Goal: Task Accomplishment & Management: Use online tool/utility

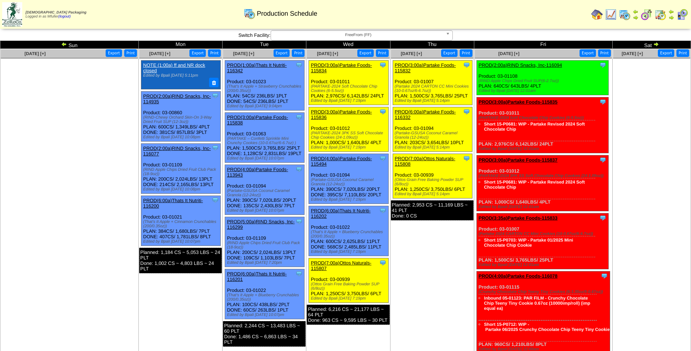
click at [335, 34] on span "FreeFrom (FF)" at bounding box center [358, 35] width 169 height 9
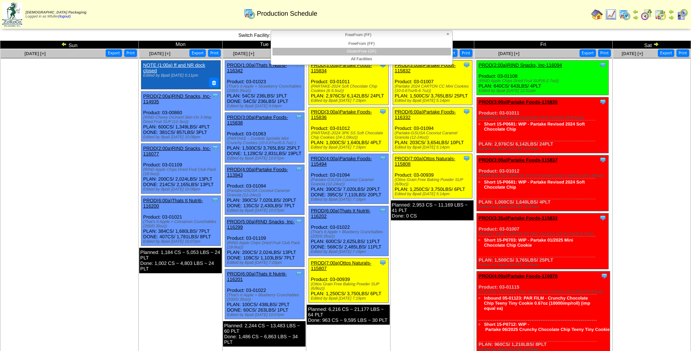
click at [336, 53] on li "GlutenFree (GF)" at bounding box center [362, 52] width 179 height 8
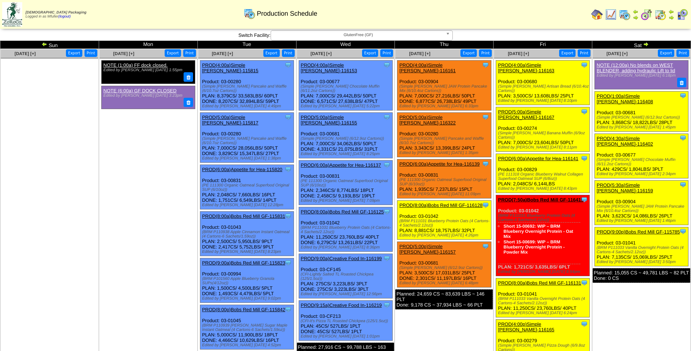
click at [637, 93] on link "PROD(1:00a)Simple [PERSON_NAME]-116408" at bounding box center [625, 98] width 56 height 11
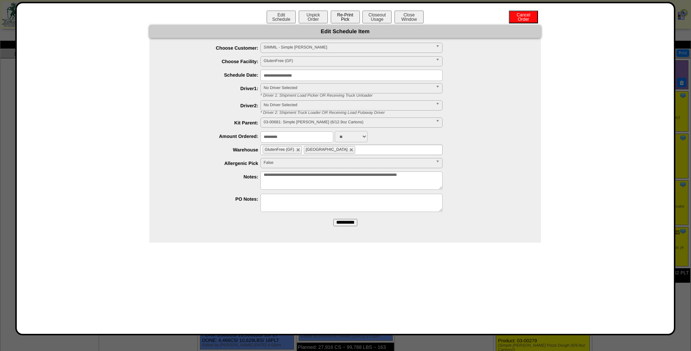
click at [343, 15] on button "Re-Print Pick" at bounding box center [345, 17] width 29 height 13
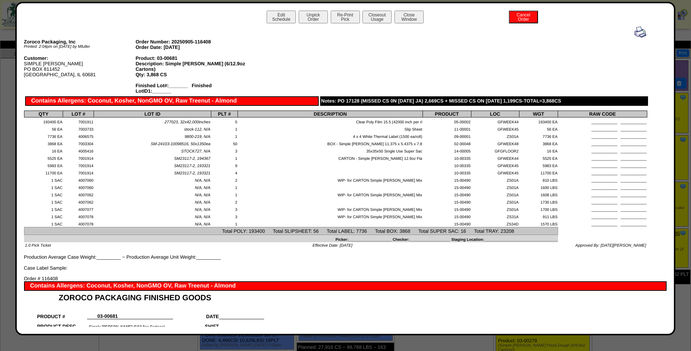
click at [637, 32] on img at bounding box center [641, 32] width 12 height 12
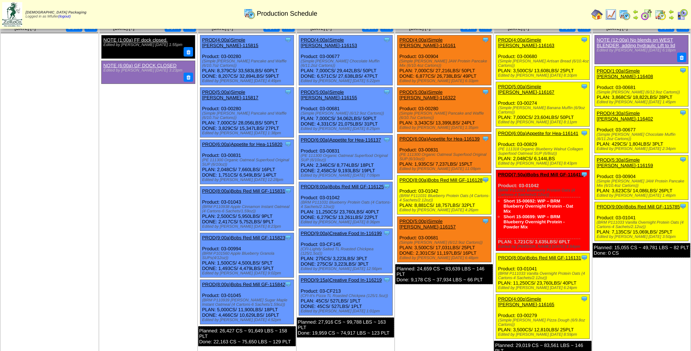
scroll to position [36, 0]
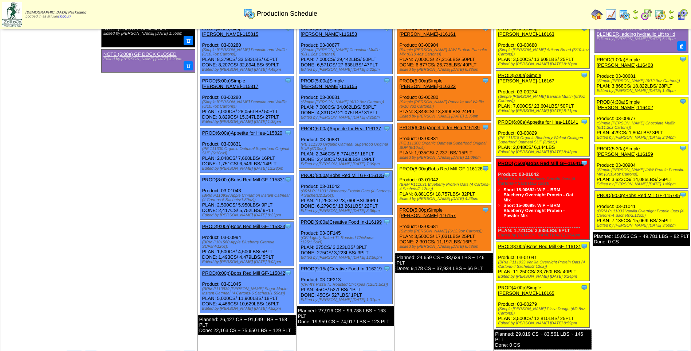
click at [635, 99] on link "PROD(4:30a)Simple [PERSON_NAME]-116402" at bounding box center [625, 104] width 56 height 11
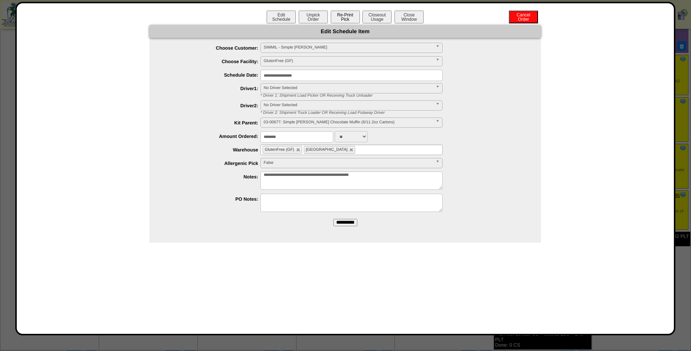
click at [349, 17] on button "Re-Print Pick" at bounding box center [345, 17] width 29 height 13
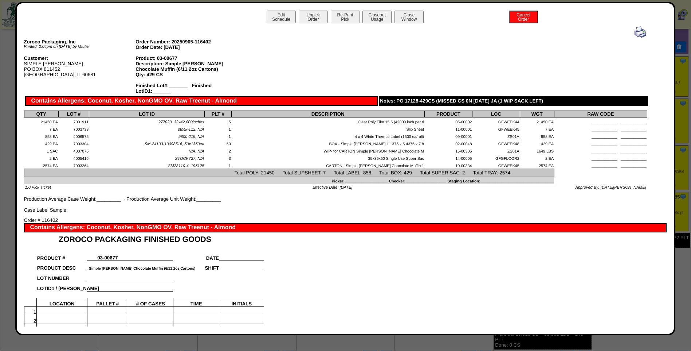
click at [636, 32] on img at bounding box center [641, 32] width 12 height 12
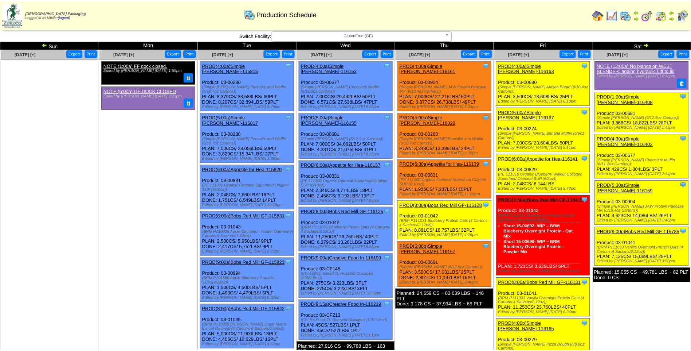
scroll to position [36, 0]
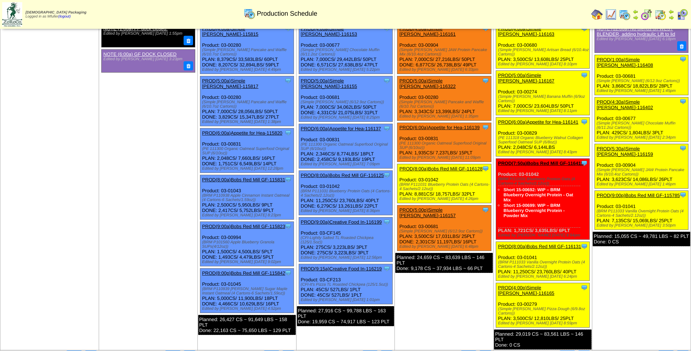
click at [635, 146] on link "PROD(5:30a)Simple [PERSON_NAME]-116159" at bounding box center [625, 151] width 56 height 11
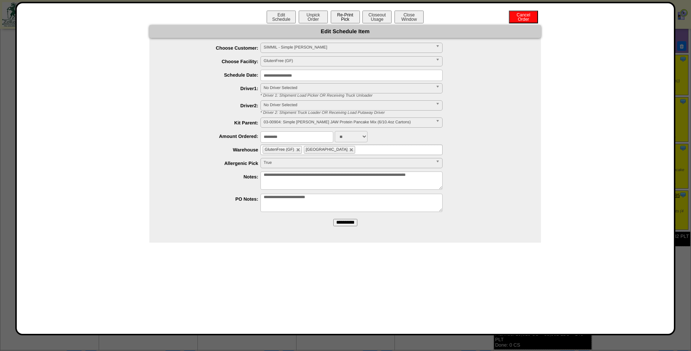
click at [347, 19] on button "Re-Print Pick" at bounding box center [345, 17] width 29 height 13
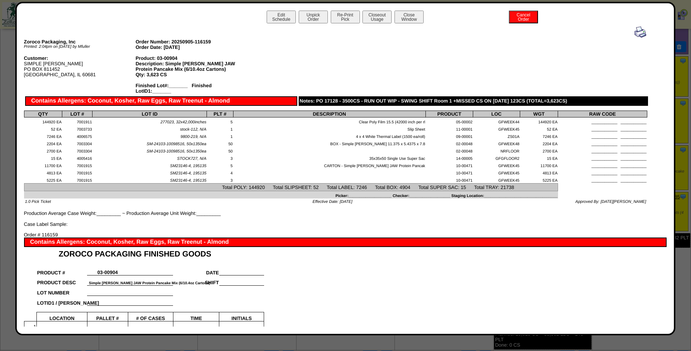
click at [637, 31] on img at bounding box center [641, 32] width 12 height 12
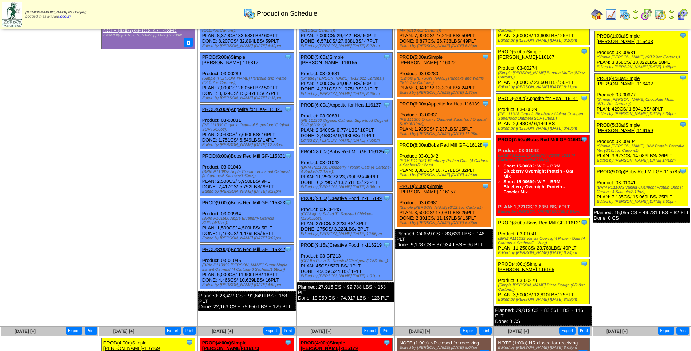
scroll to position [73, 0]
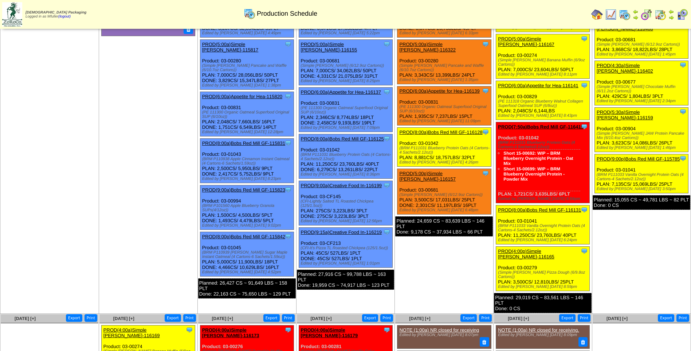
click at [638, 156] on link "PROD(9:00p)Bobs Red Mill GF-115785" at bounding box center [638, 158] width 83 height 5
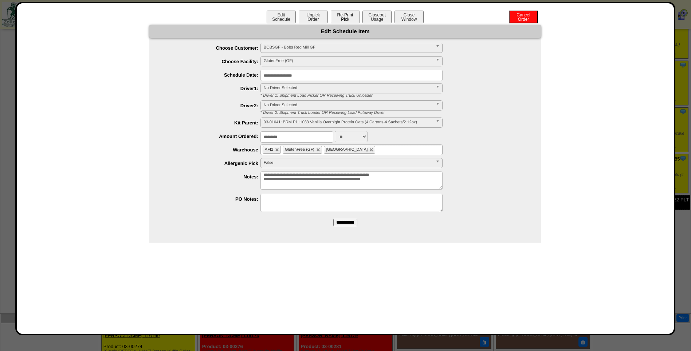
click at [345, 19] on button "Re-Print Pick" at bounding box center [345, 17] width 29 height 13
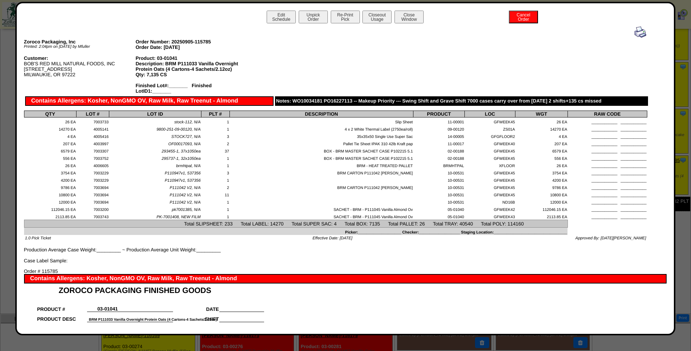
click at [638, 34] on img at bounding box center [641, 32] width 12 height 12
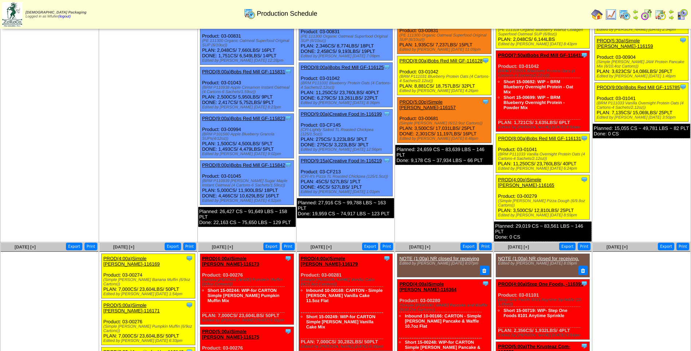
scroll to position [182, 0]
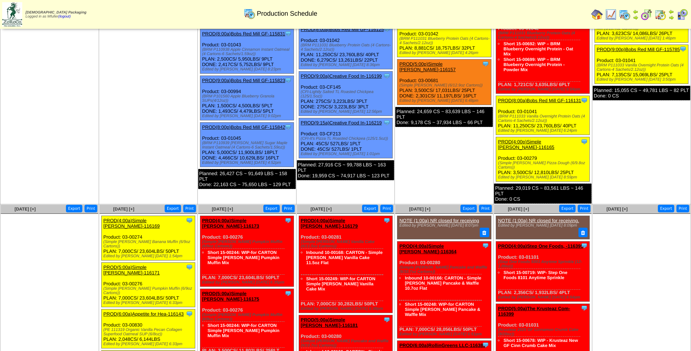
click at [149, 218] on link "PROD(4:00a)Simple [PERSON_NAME]-116169" at bounding box center [132, 223] width 56 height 11
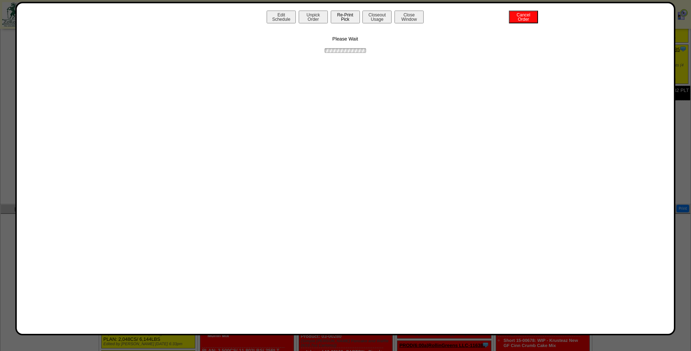
click at [348, 17] on button "Re-Print Pick" at bounding box center [345, 17] width 29 height 13
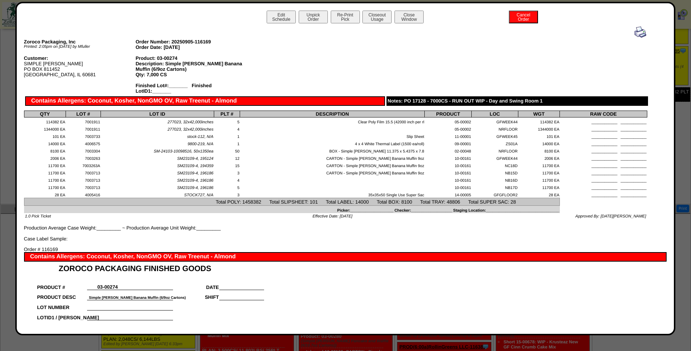
click at [635, 31] on img at bounding box center [641, 32] width 12 height 12
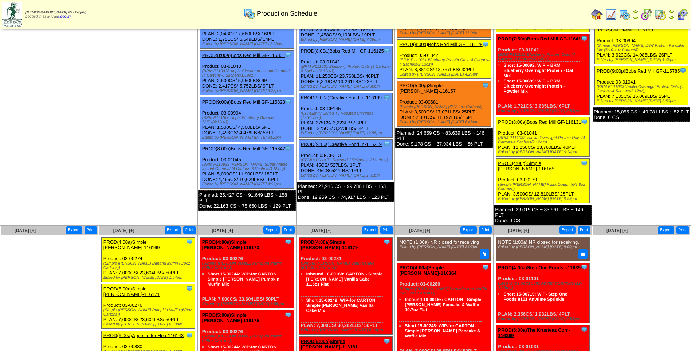
scroll to position [182, 0]
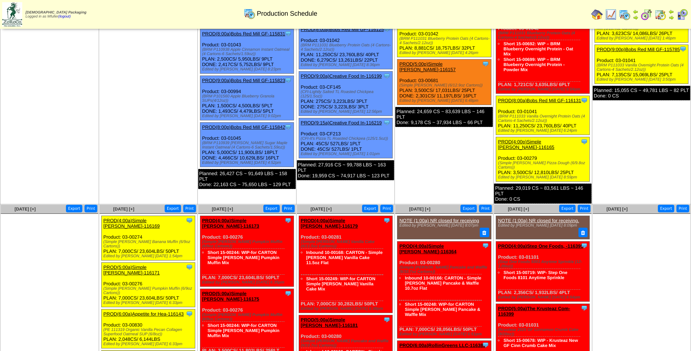
click at [137, 264] on link "PROD(5:00a)Simple [PERSON_NAME]-116171" at bounding box center [132, 269] width 56 height 11
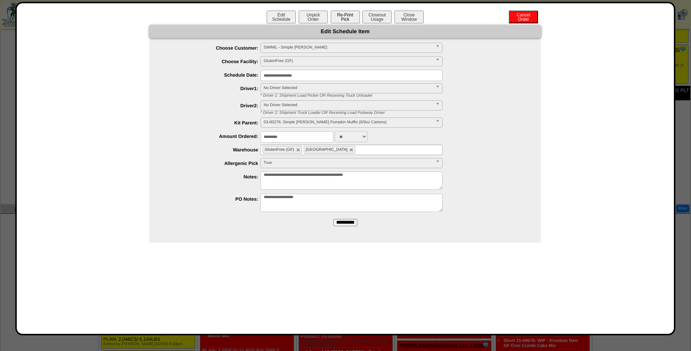
click at [342, 16] on button "Re-Print Pick" at bounding box center [345, 17] width 29 height 13
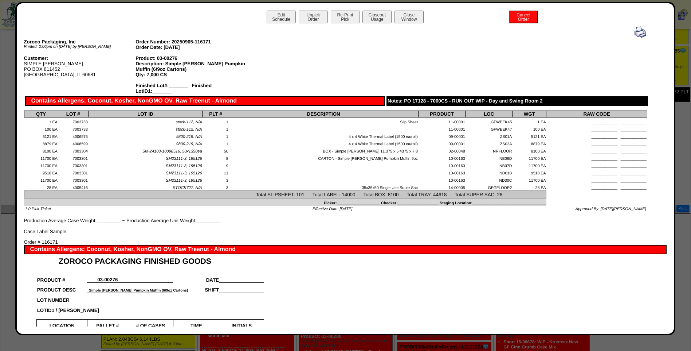
click at [635, 35] on img at bounding box center [641, 32] width 12 height 12
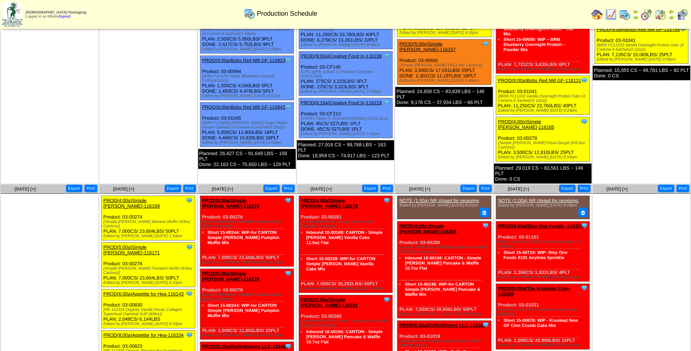
scroll to position [292, 0]
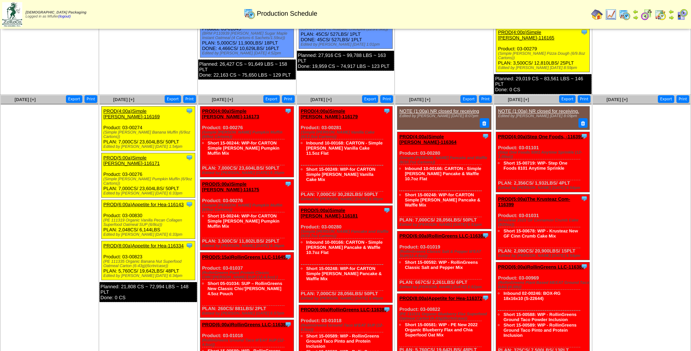
click at [140, 202] on link "PROD(6:00a)Appetite for Hea-116143" at bounding box center [144, 204] width 80 height 5
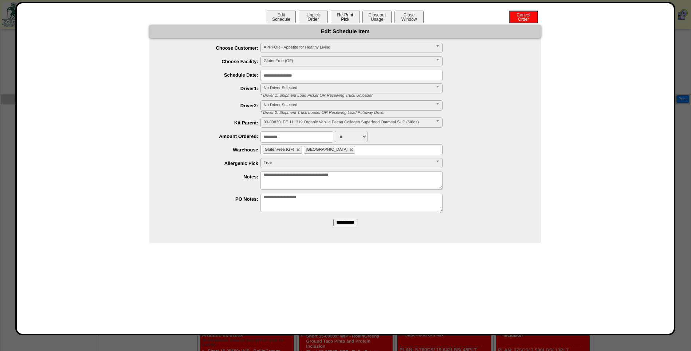
click at [347, 16] on button "Re-Print Pick" at bounding box center [345, 17] width 29 height 13
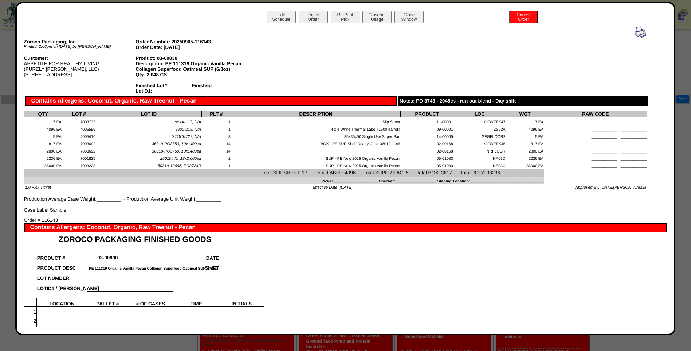
click at [636, 32] on img at bounding box center [641, 32] width 12 height 12
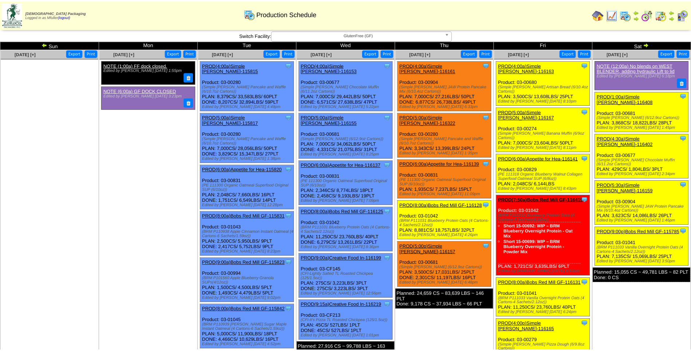
scroll to position [292, 0]
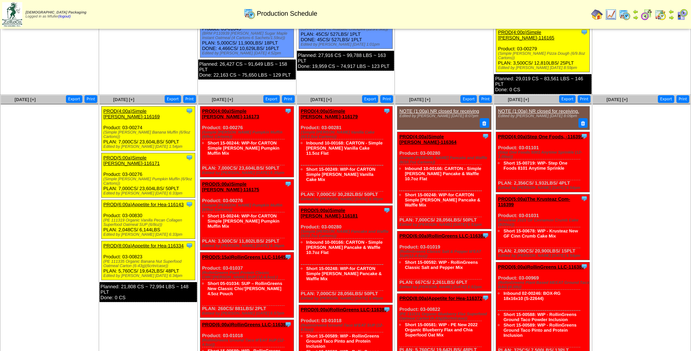
click at [152, 243] on link "PROD(8:00a)Appetite for Hea-116334" at bounding box center [144, 245] width 80 height 5
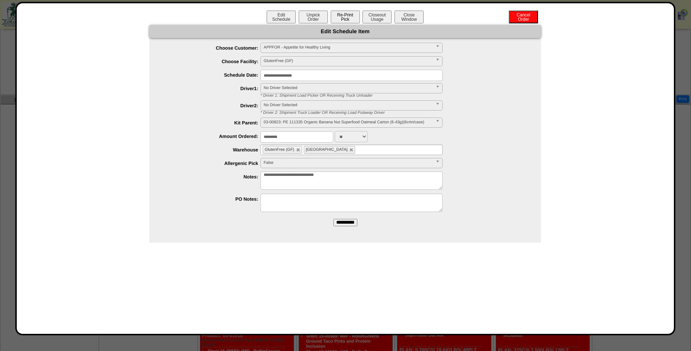
click at [341, 18] on button "Re-Print Pick" at bounding box center [345, 17] width 29 height 13
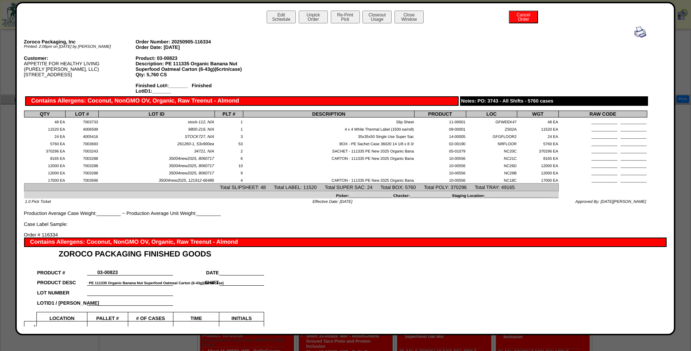
click at [635, 32] on img at bounding box center [641, 32] width 12 height 12
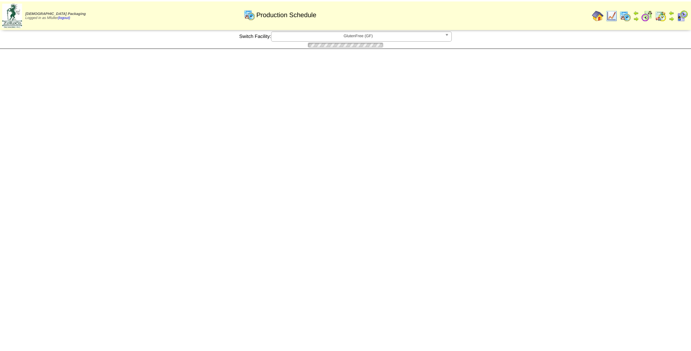
scroll to position [292, 0]
